Goal: Register for event/course: Sign up to attend an event or enroll in a course

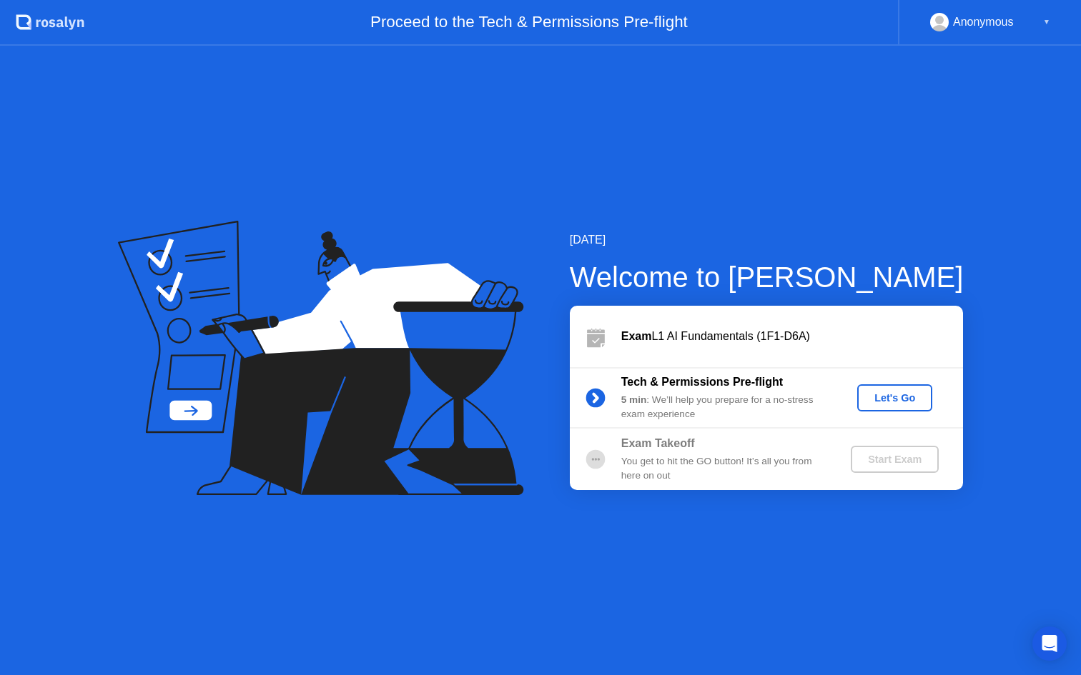
click at [873, 380] on div "Tech & Permissions Pre-flight 5 min : We’ll help you prepare for a no-stress ex…" at bounding box center [766, 397] width 393 height 61
click at [875, 394] on div "Let's Go" at bounding box center [895, 397] width 64 height 11
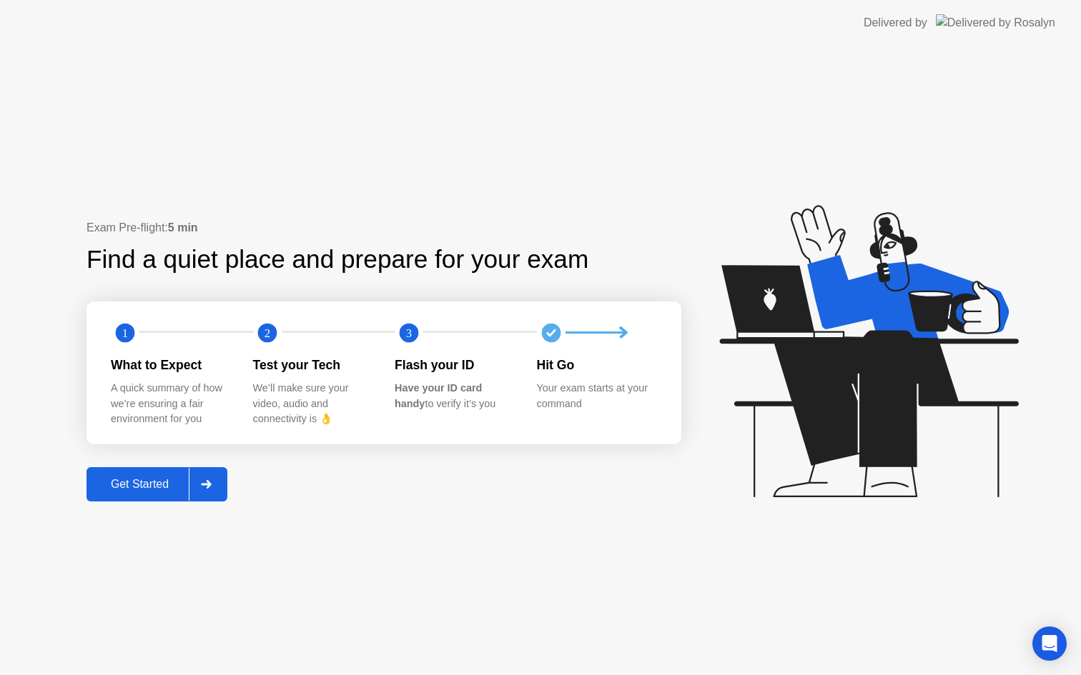
click at [151, 478] on div "Get Started" at bounding box center [140, 484] width 98 height 13
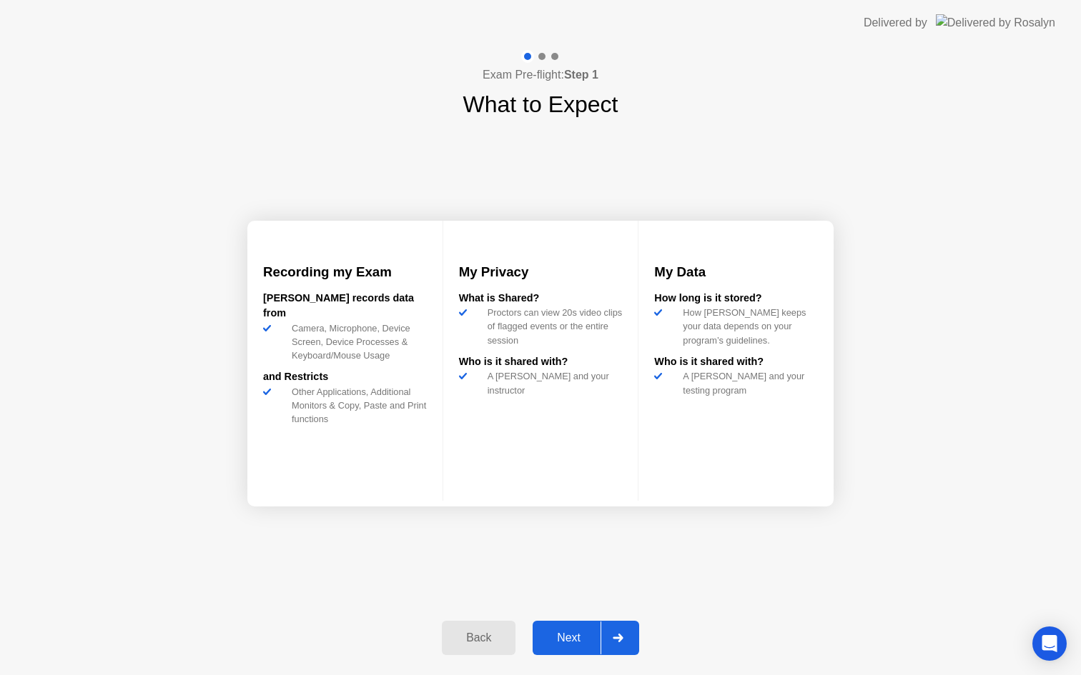
click at [572, 627] on button "Next" at bounding box center [585, 638] width 106 height 34
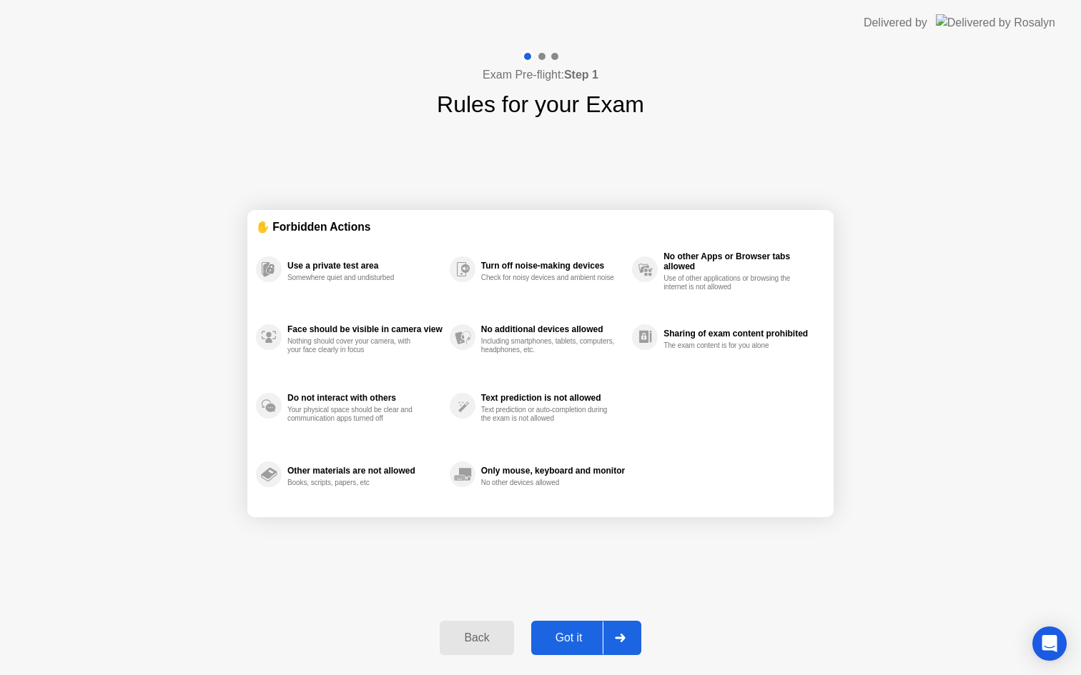
click at [570, 633] on div "Got it" at bounding box center [568, 638] width 67 height 13
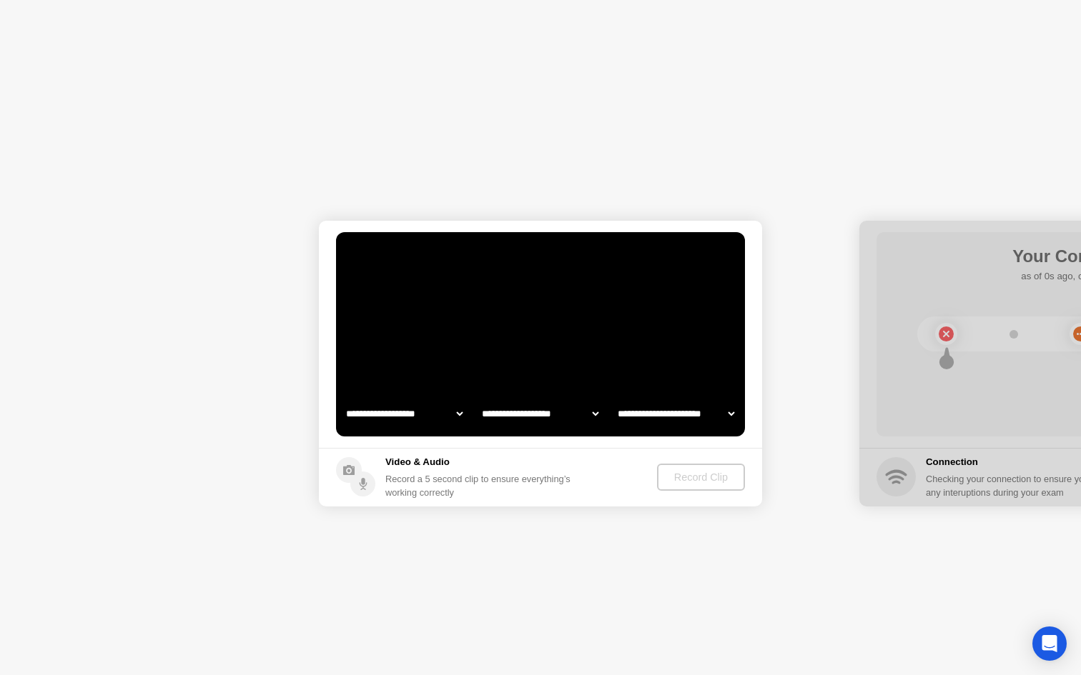
select select "**********"
select select "*******"
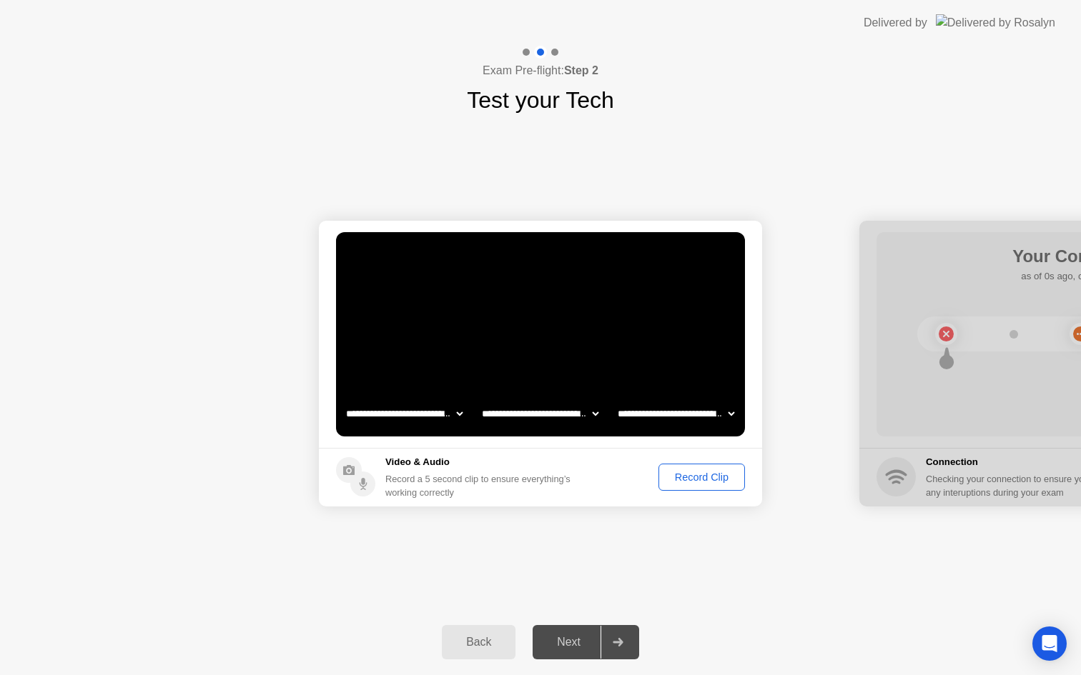
click at [687, 480] on div "Record Clip" at bounding box center [701, 477] width 76 height 11
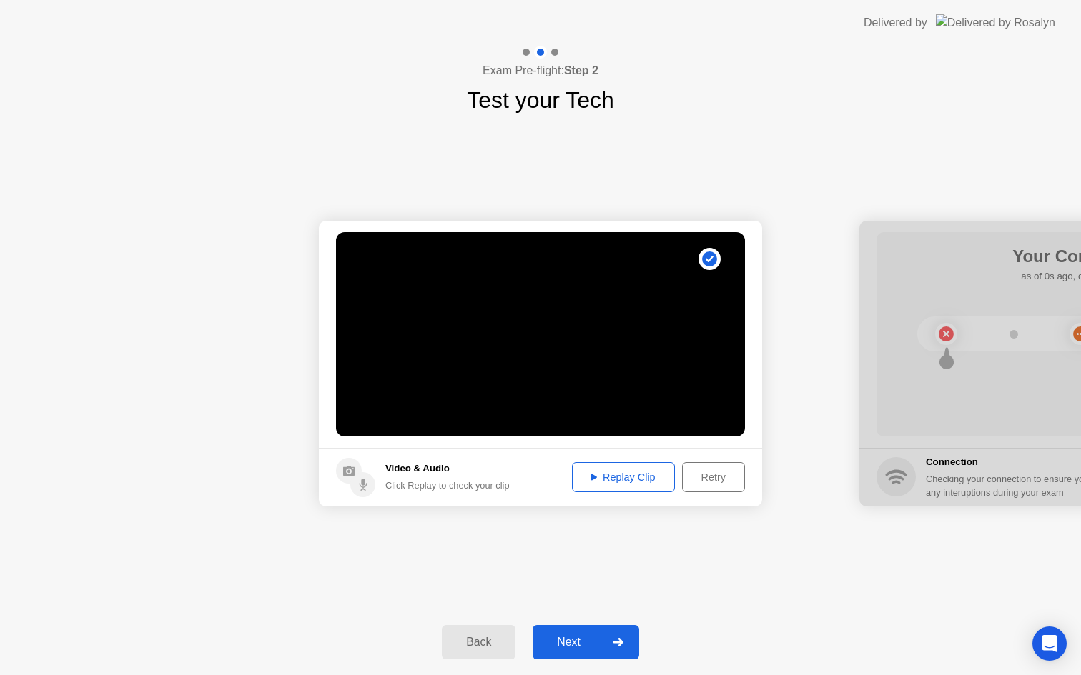
click at [632, 482] on div "Replay Clip" at bounding box center [623, 477] width 93 height 11
click at [569, 639] on div "Next" at bounding box center [569, 642] width 64 height 13
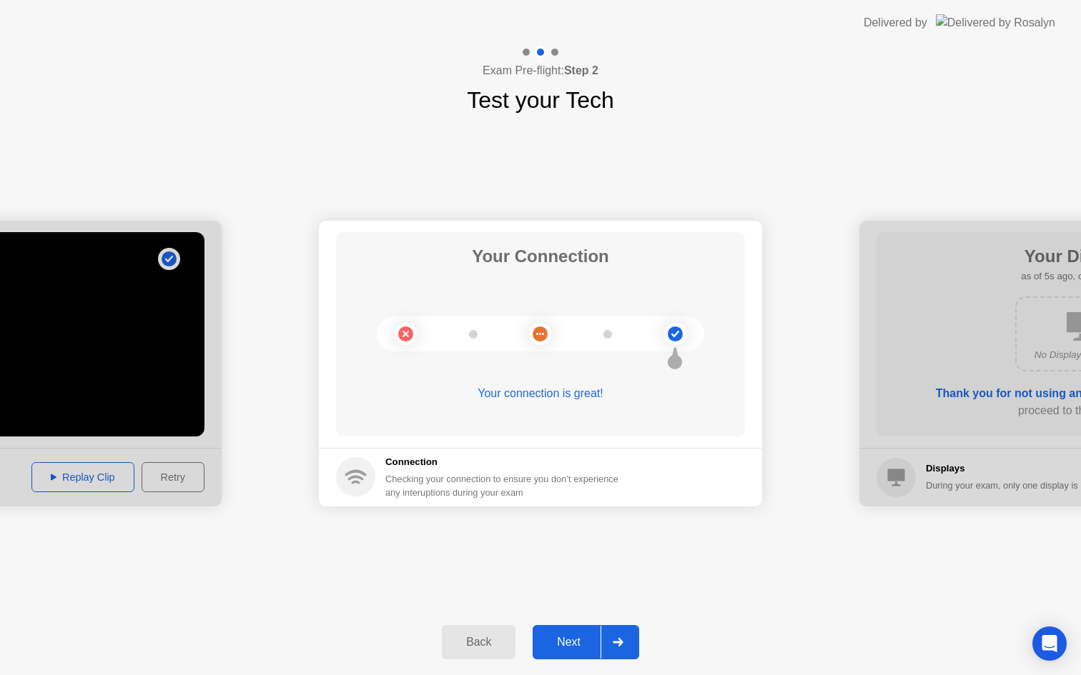
click at [574, 629] on button "Next" at bounding box center [585, 642] width 106 height 34
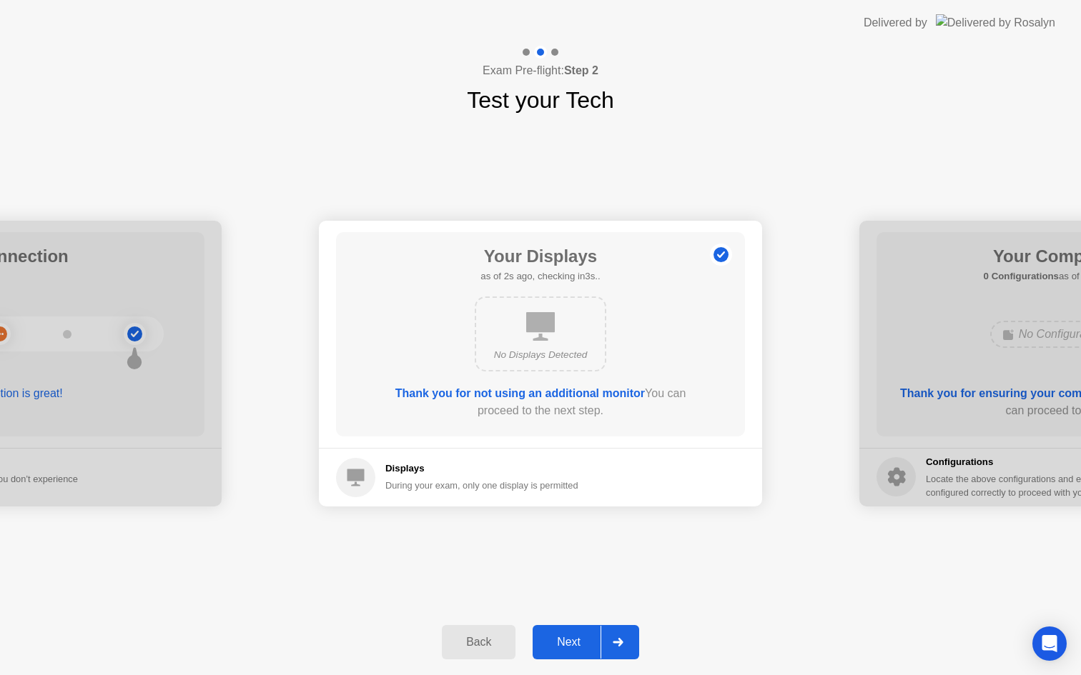
click at [580, 655] on button "Next" at bounding box center [585, 642] width 106 height 34
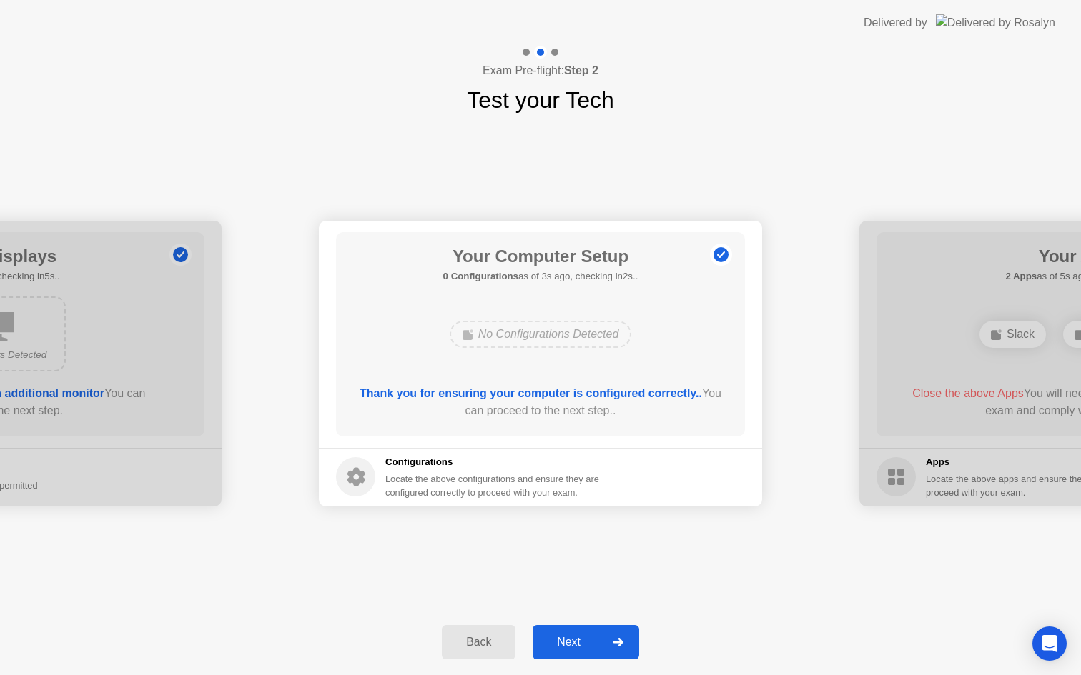
click at [574, 646] on div "Next" at bounding box center [569, 642] width 64 height 13
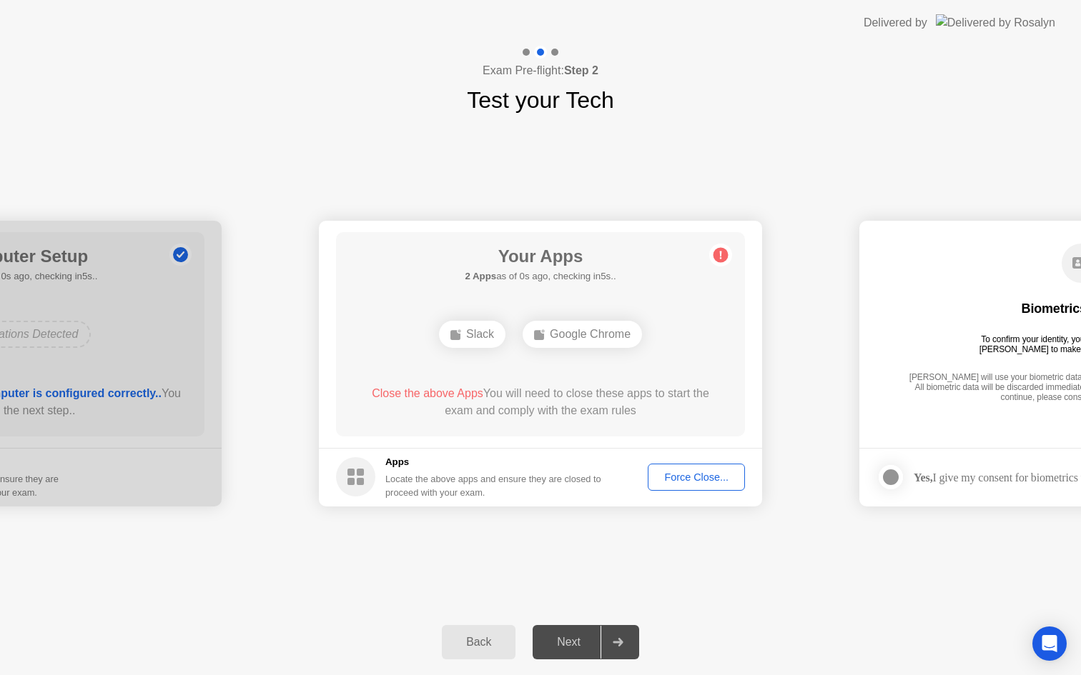
click at [679, 483] on div "Force Close..." at bounding box center [695, 477] width 87 height 11
click at [594, 576] on div "**********" at bounding box center [540, 363] width 1081 height 492
click at [560, 330] on div "Google Chrome" at bounding box center [540, 334] width 119 height 27
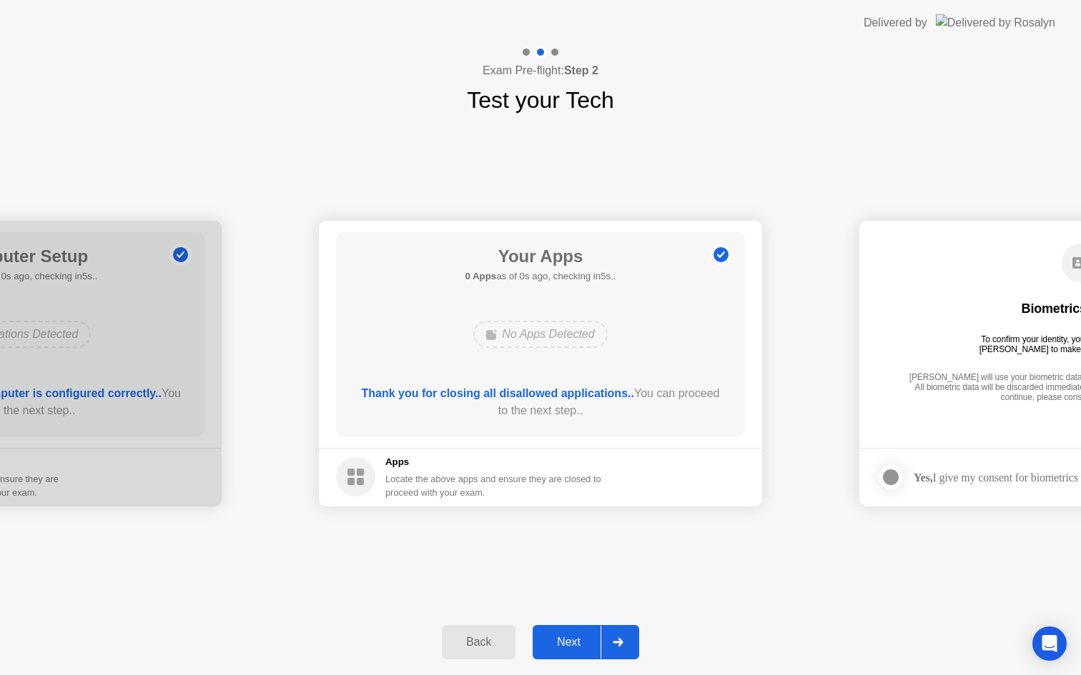
click at [569, 647] on div "Next" at bounding box center [569, 642] width 64 height 13
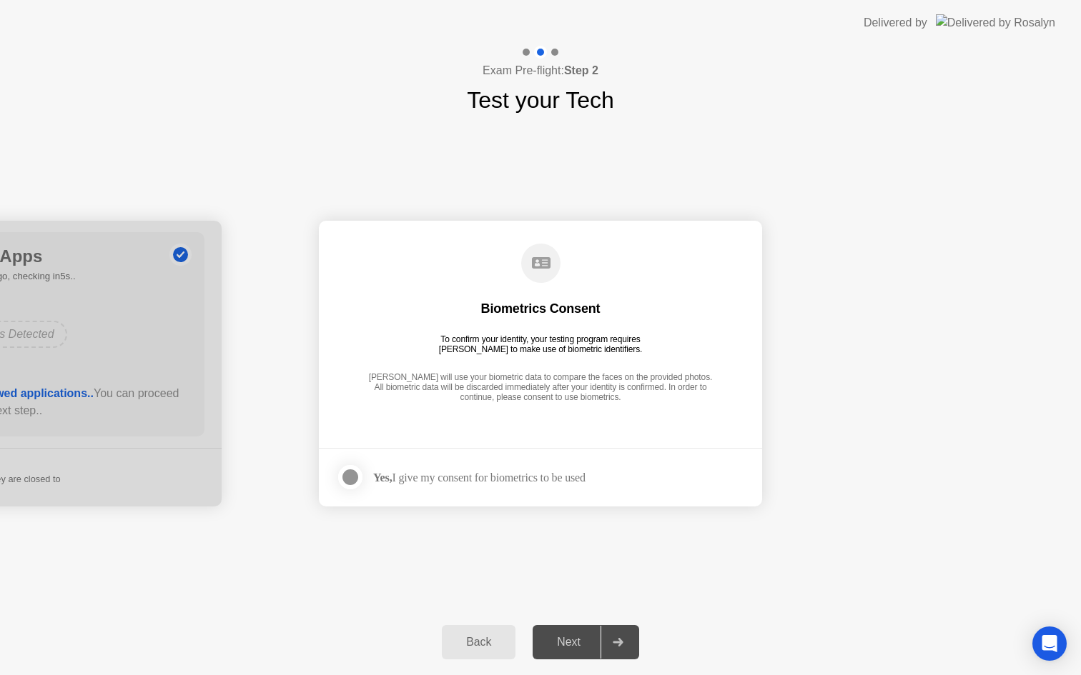
click at [560, 473] on div "Yes, I give my consent for biometrics to be used" at bounding box center [479, 478] width 212 height 14
click at [349, 483] on div at bounding box center [350, 477] width 17 height 17
click at [557, 644] on div "Next" at bounding box center [569, 642] width 64 height 13
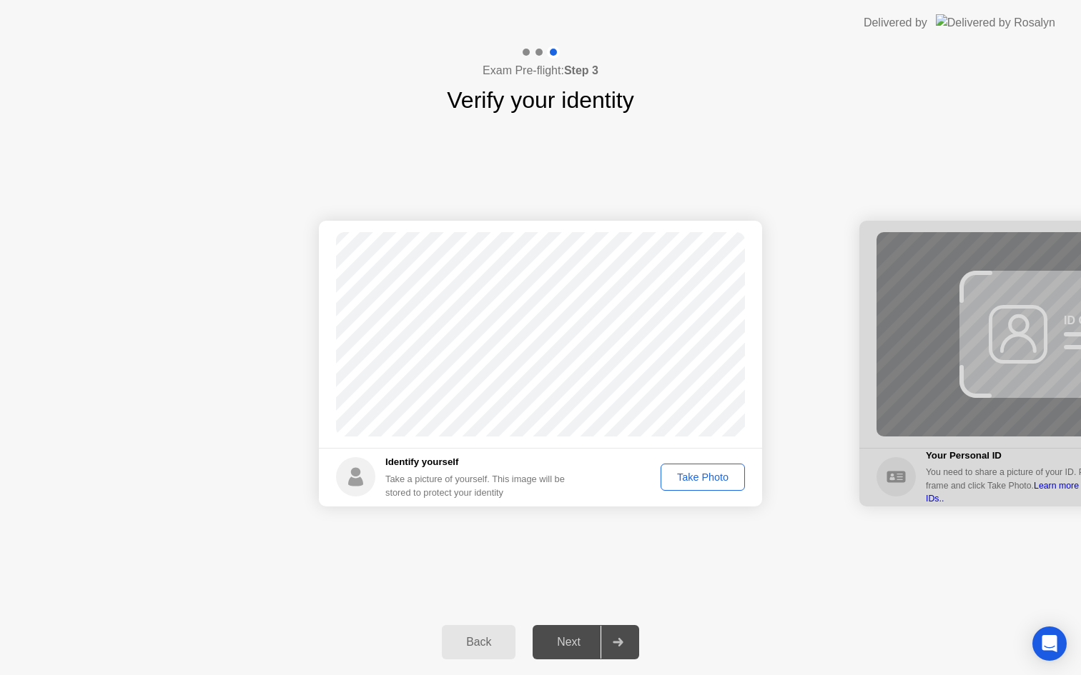
click at [580, 638] on div "Next" at bounding box center [569, 642] width 64 height 13
click at [706, 482] on div "Take Photo" at bounding box center [702, 477] width 74 height 11
click at [574, 642] on div "Next" at bounding box center [569, 642] width 64 height 13
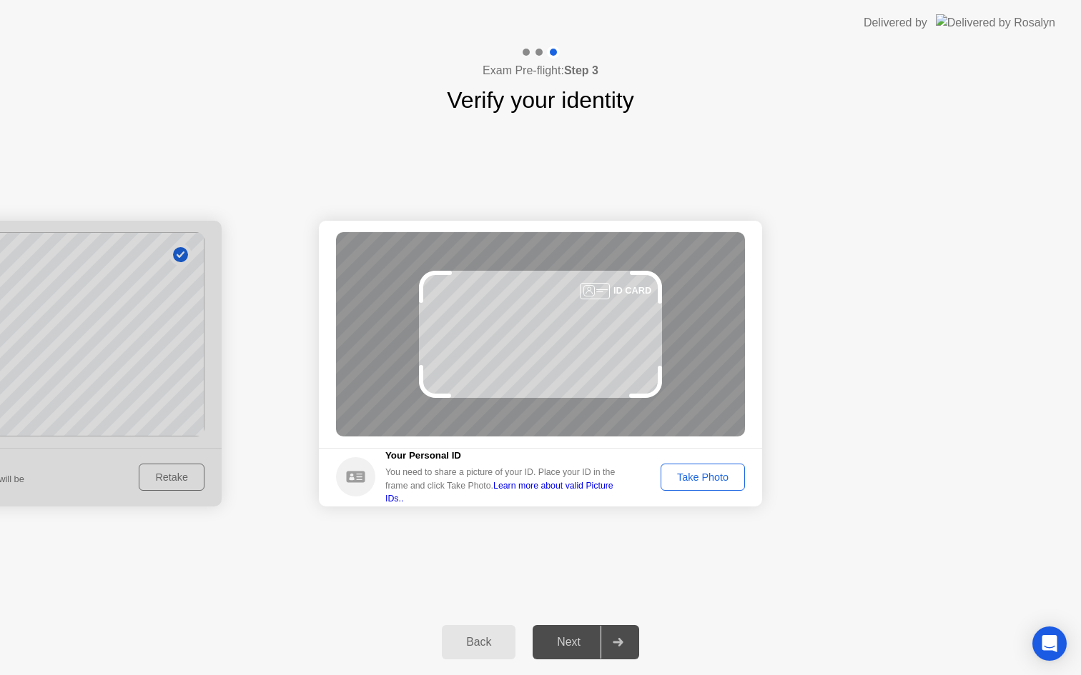
click at [695, 481] on div "Take Photo" at bounding box center [702, 477] width 74 height 11
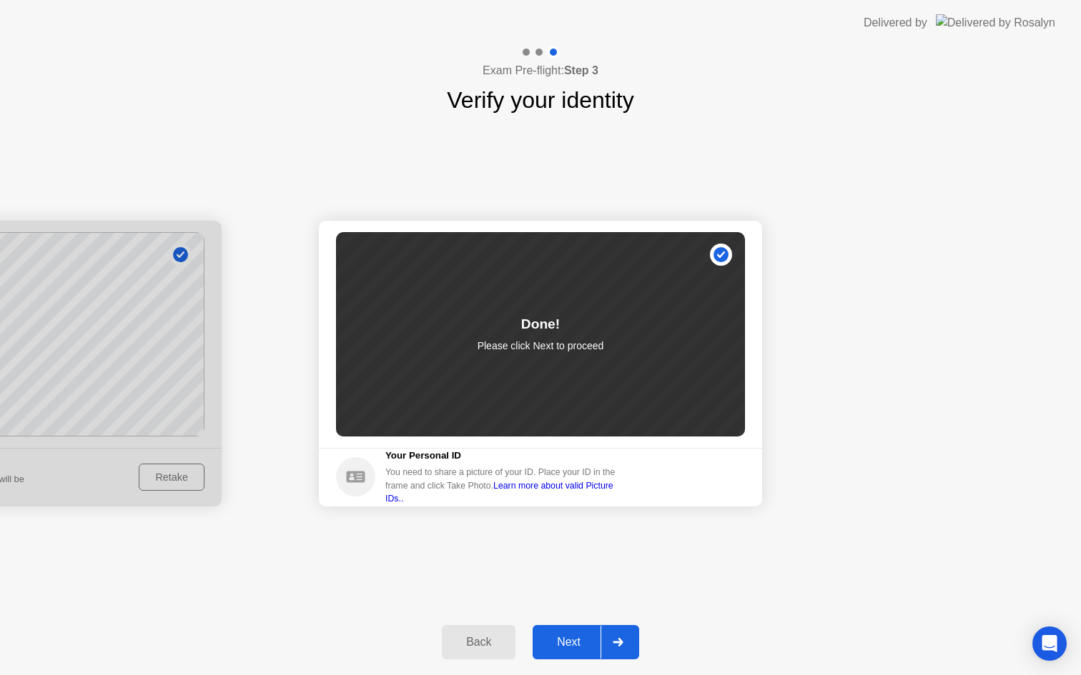
click at [565, 656] on button "Next" at bounding box center [585, 642] width 106 height 34
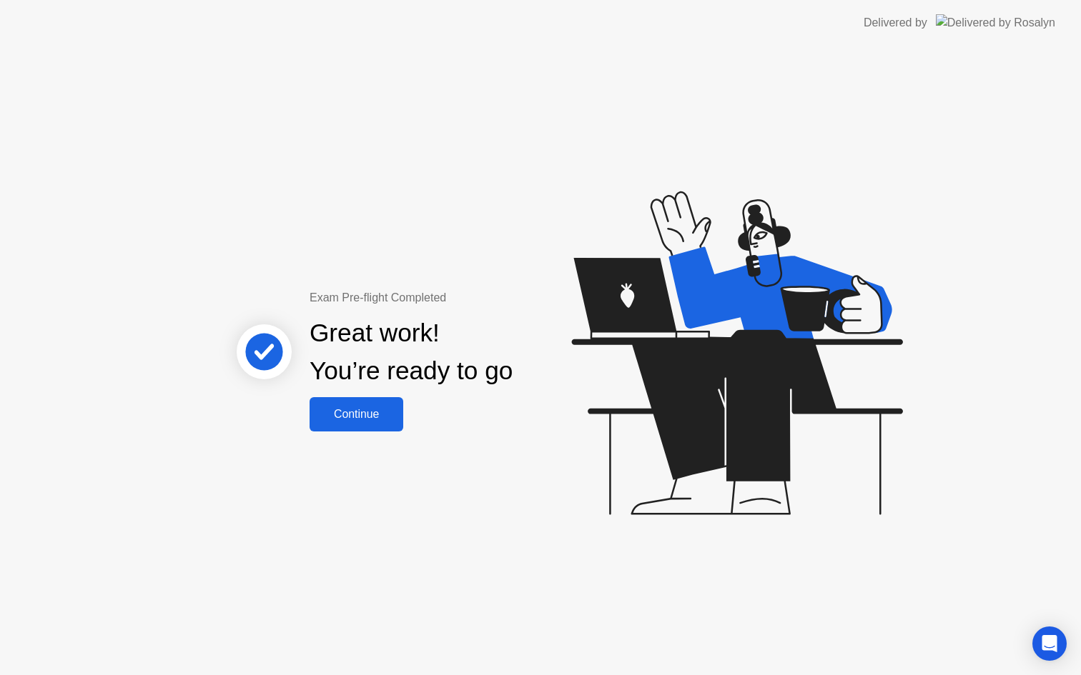
click at [350, 405] on button "Continue" at bounding box center [356, 414] width 94 height 34
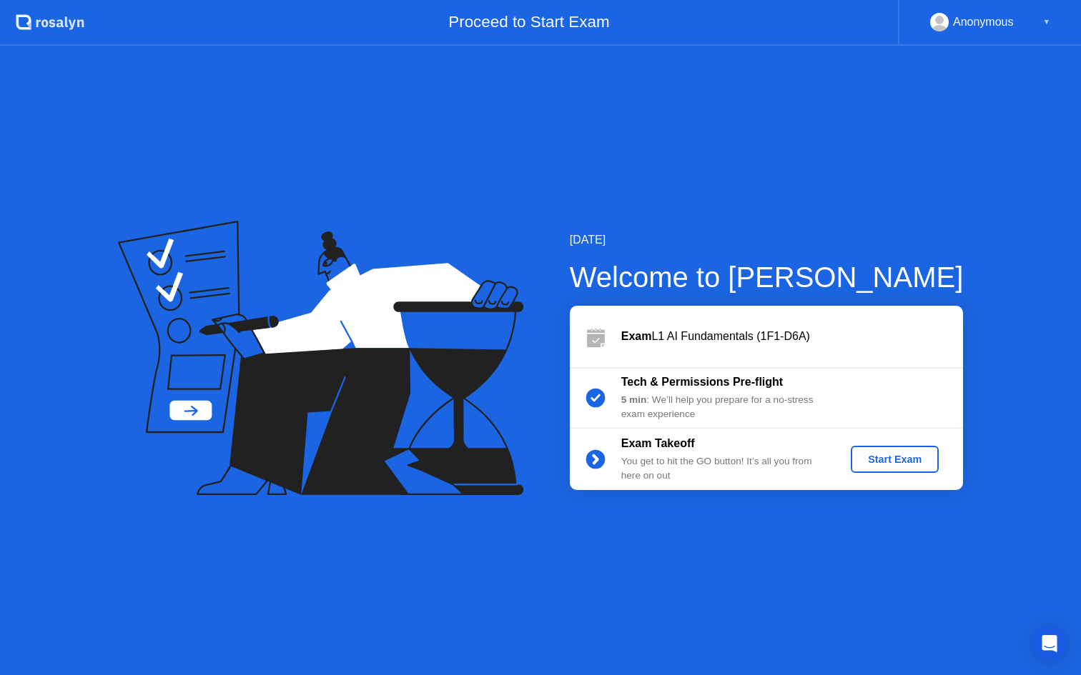
click at [903, 460] on div "Start Exam" at bounding box center [894, 459] width 76 height 11
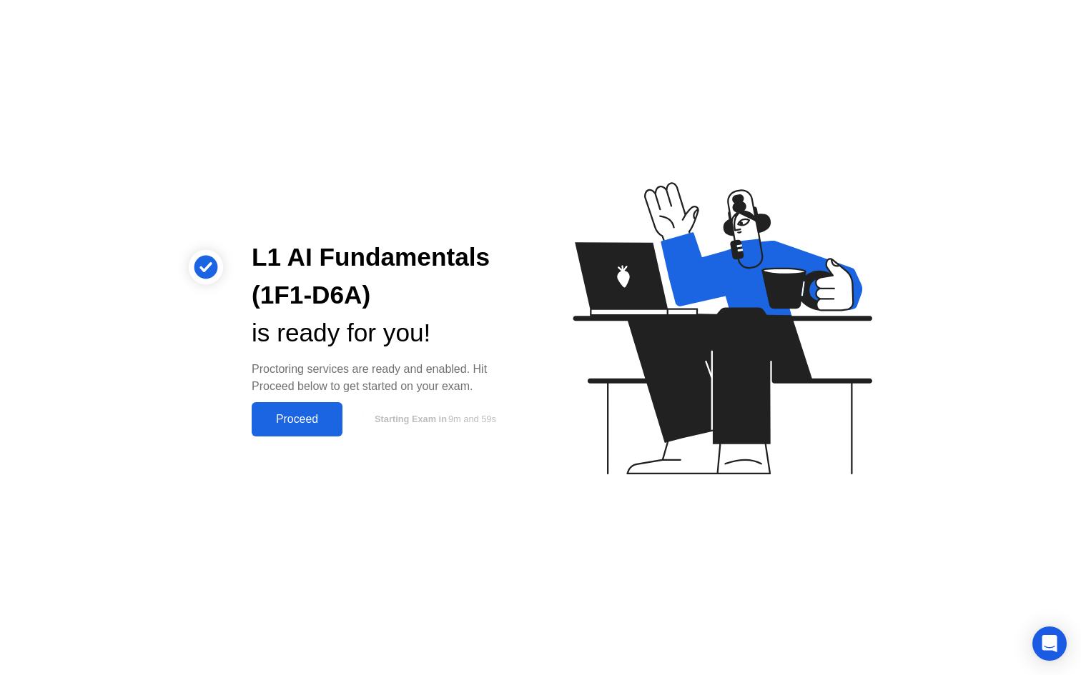
click at [299, 420] on div "Proceed" at bounding box center [297, 419] width 82 height 13
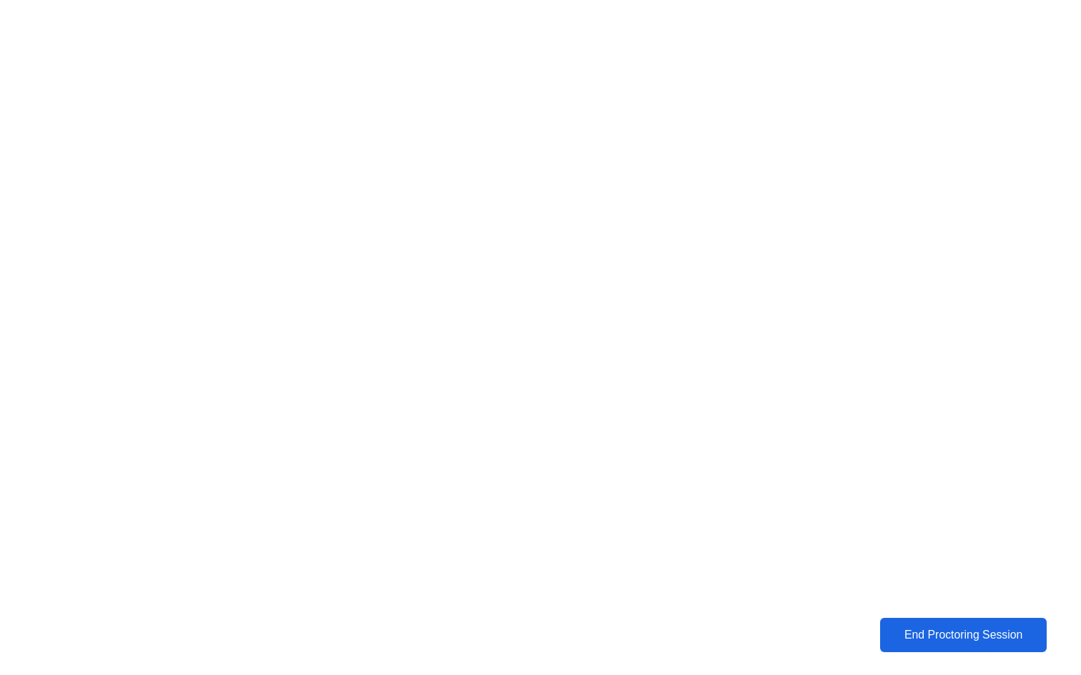
click at [970, 640] on div "End Proctoring Session" at bounding box center [963, 636] width 166 height 14
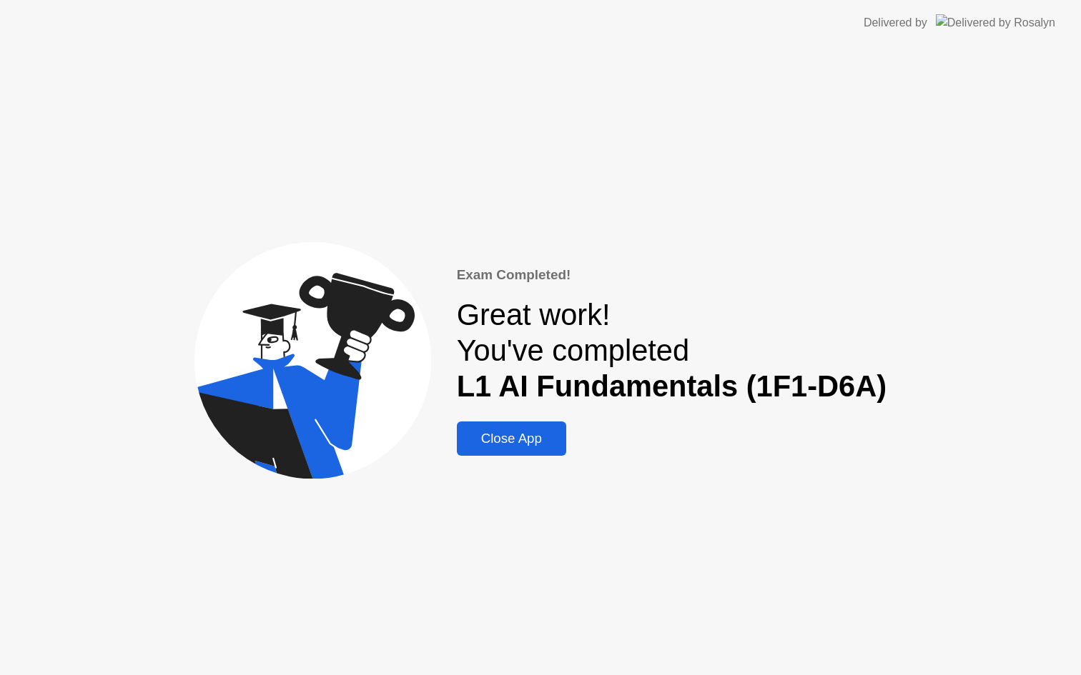
click at [541, 423] on button "Close App" at bounding box center [511, 439] width 109 height 34
